Goal: Communication & Community: Connect with others

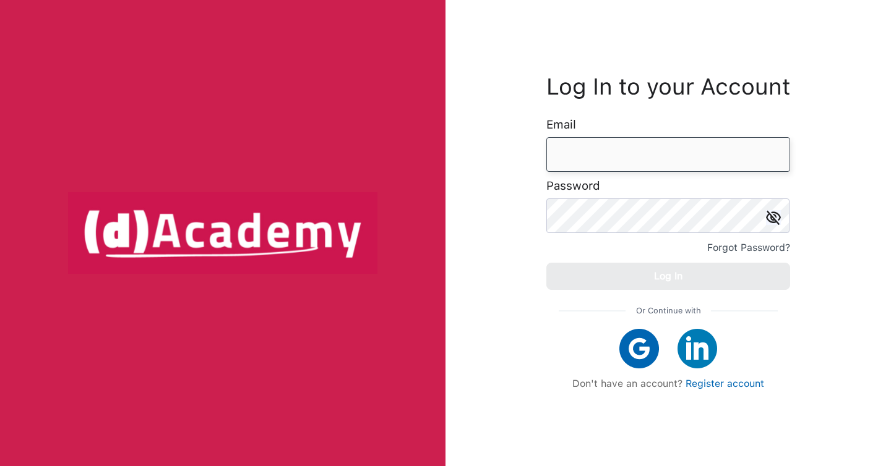
click at [591, 165] on input "email" at bounding box center [668, 154] width 244 height 35
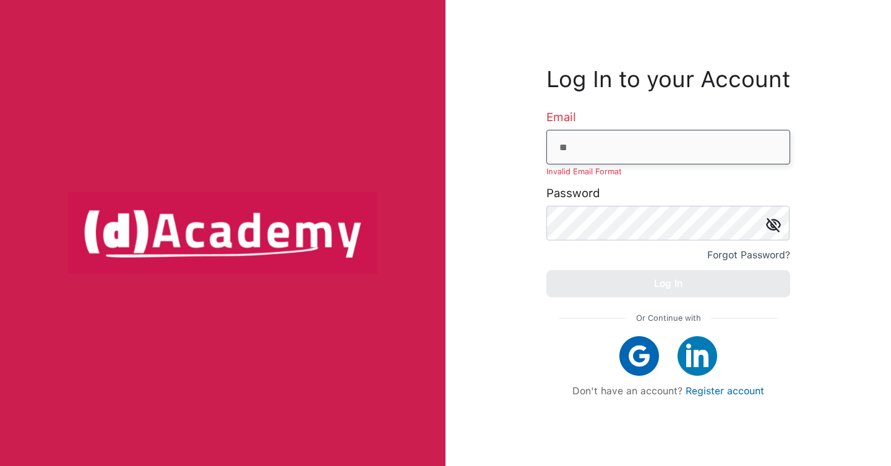
type input "**********"
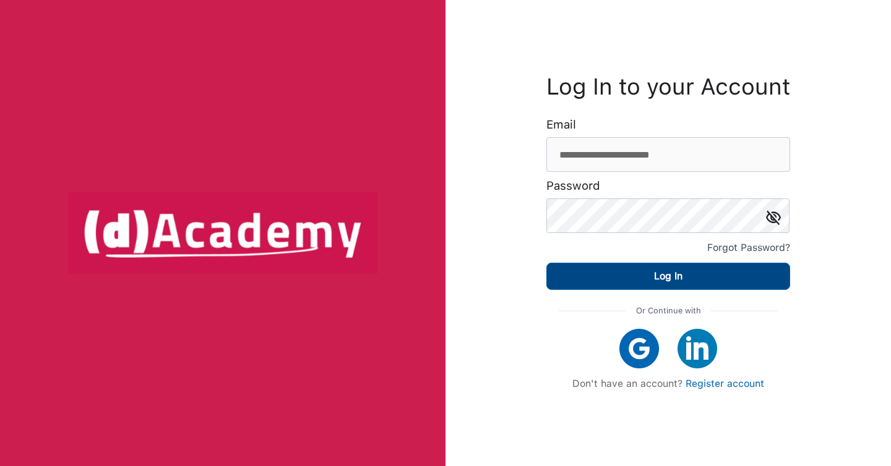
click at [654, 282] on div "Log In" at bounding box center [668, 276] width 28 height 17
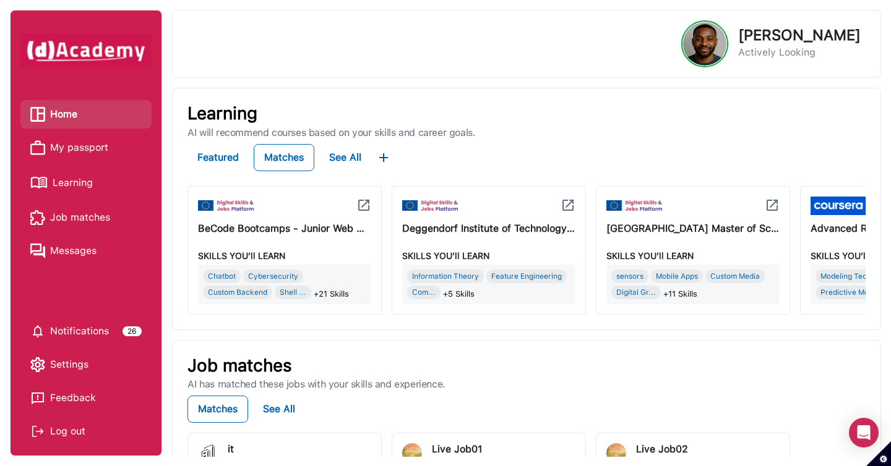
click at [58, 248] on span "Messages" at bounding box center [73, 251] width 46 height 19
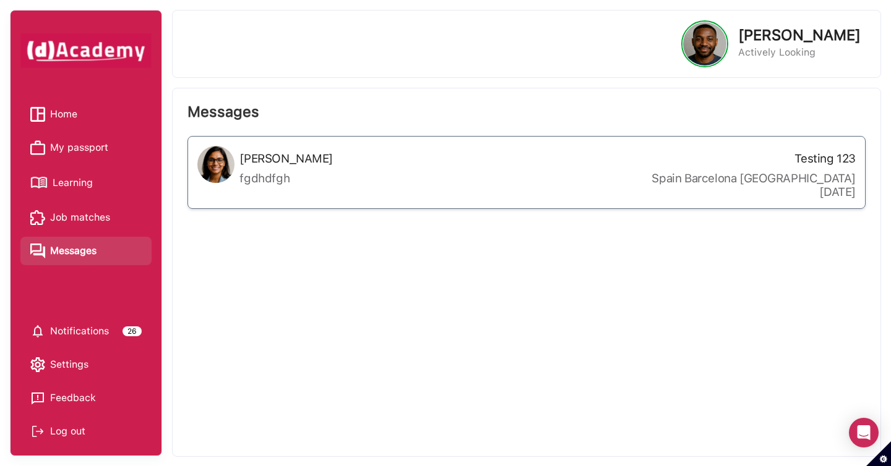
click at [303, 171] on div "Sarah Taylor fgdhdfgh" at bounding box center [285, 172] width 93 height 53
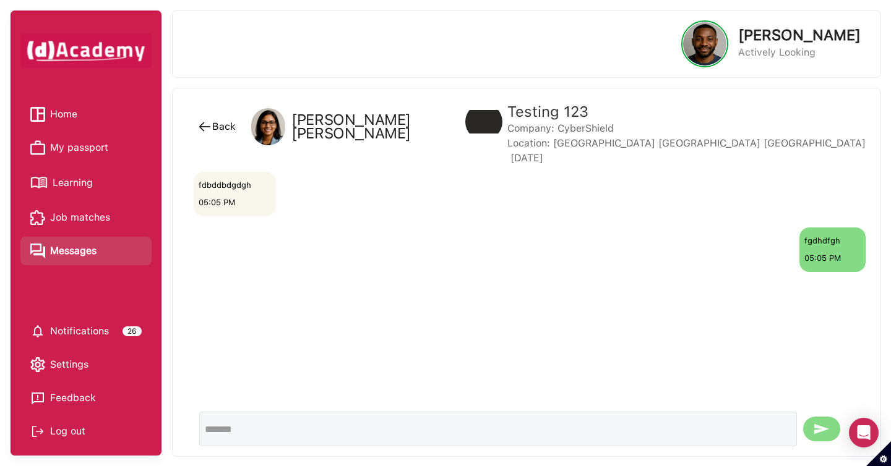
click at [68, 113] on span "Home" at bounding box center [63, 114] width 27 height 19
click at [67, 114] on span "Home" at bounding box center [63, 114] width 27 height 19
